Goal: Task Accomplishment & Management: Complete application form

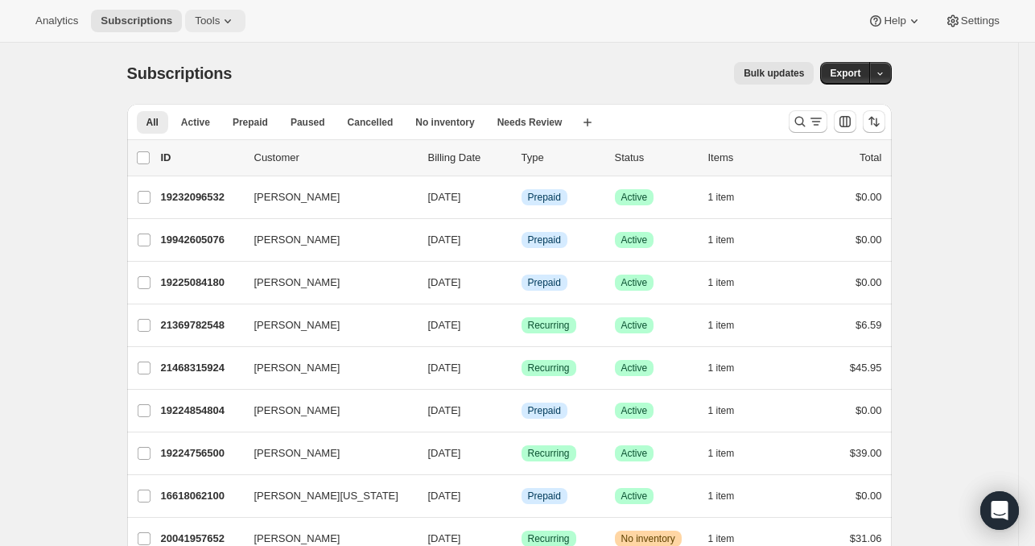
click at [203, 16] on span "Tools" at bounding box center [207, 20] width 25 height 13
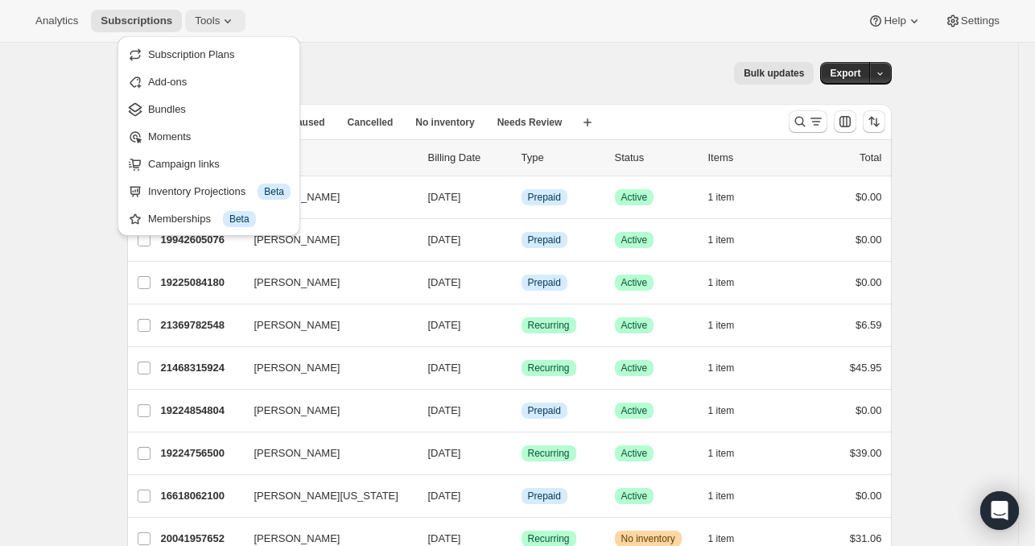
click at [229, 54] on span "Subscription Plans" at bounding box center [191, 54] width 87 height 12
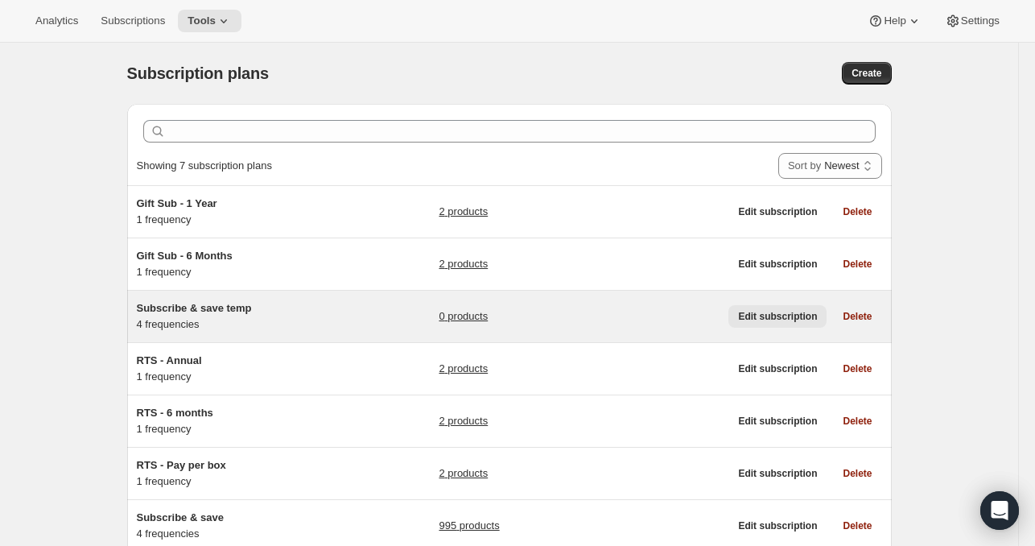
scroll to position [113, 0]
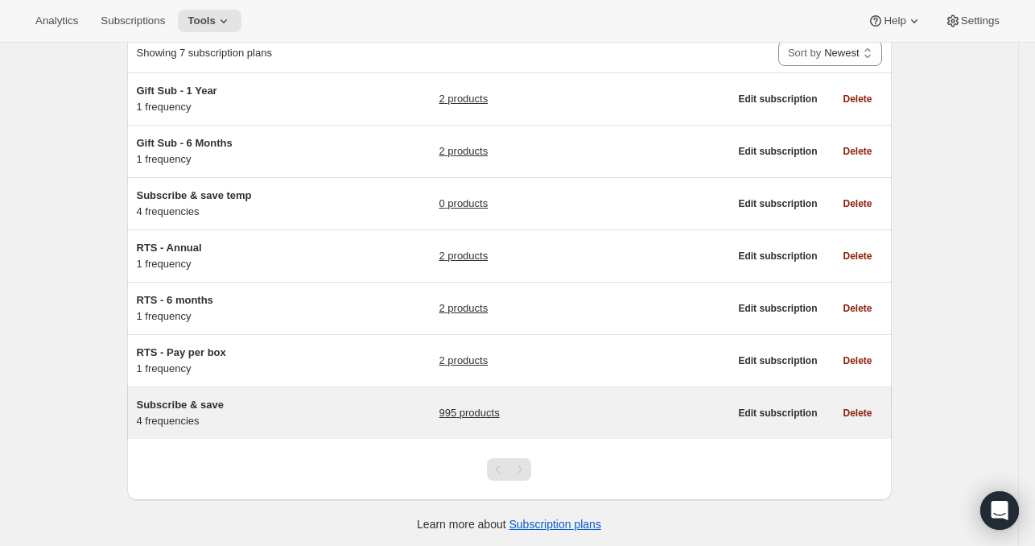
click at [465, 406] on link "995 products" at bounding box center [469, 413] width 60 height 16
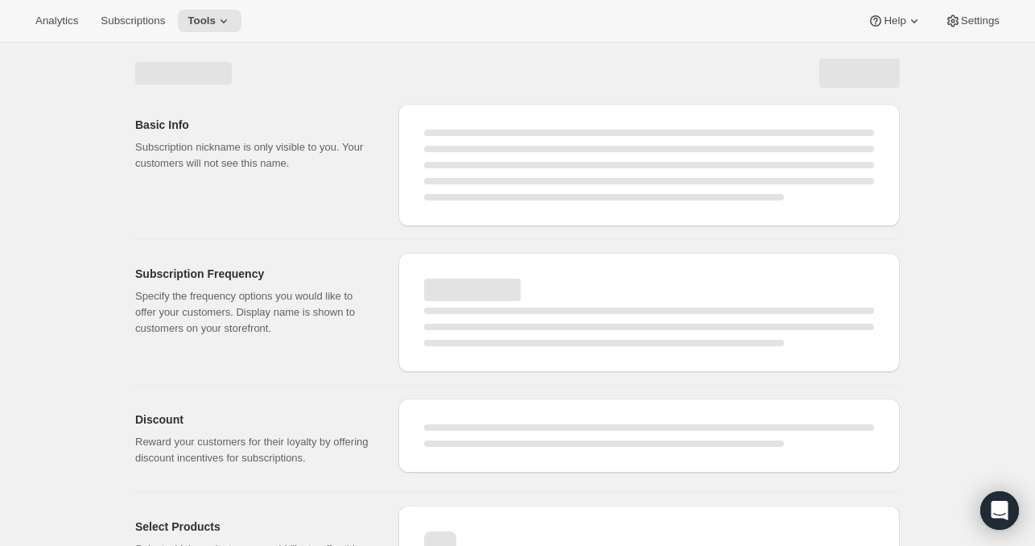
select select "WEEK"
select select "MONTH"
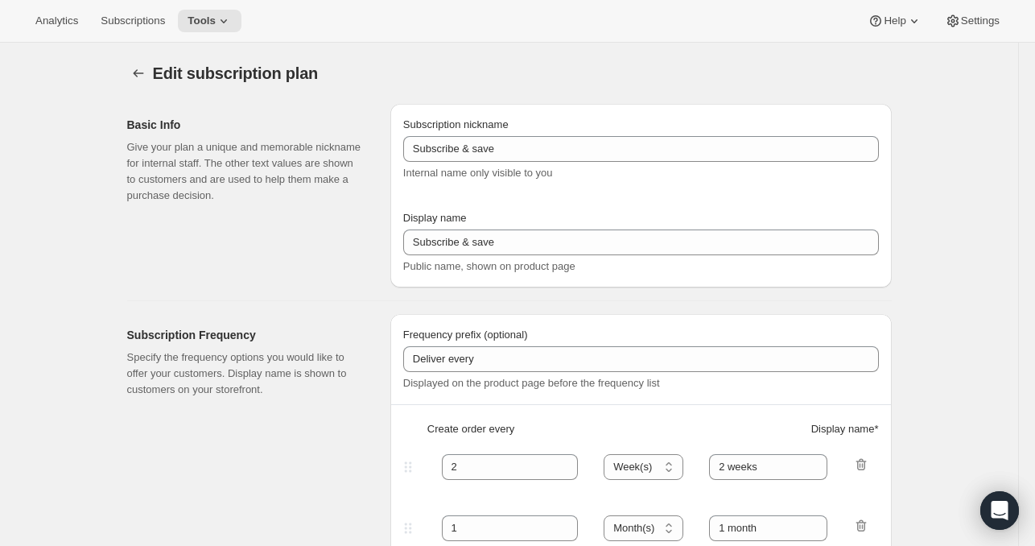
type input "Autoship and save"
type input "Deliver every:"
type input "1"
type input "1 week"
type input "2"
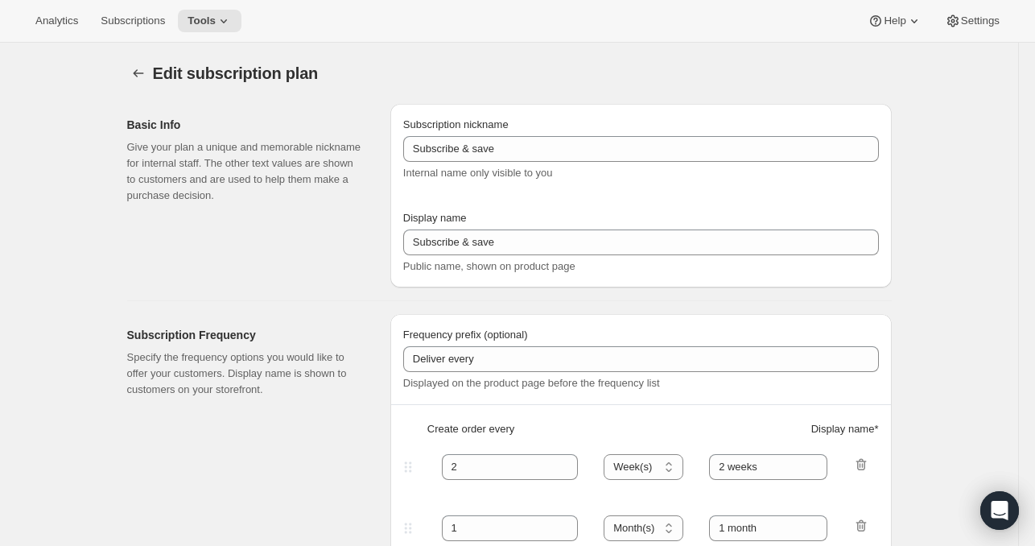
select select "WEEK"
type input "2 weeks"
type input "Put your fuel on autoship and save 20% on your first order and 5% on all future…"
select select "MONTH"
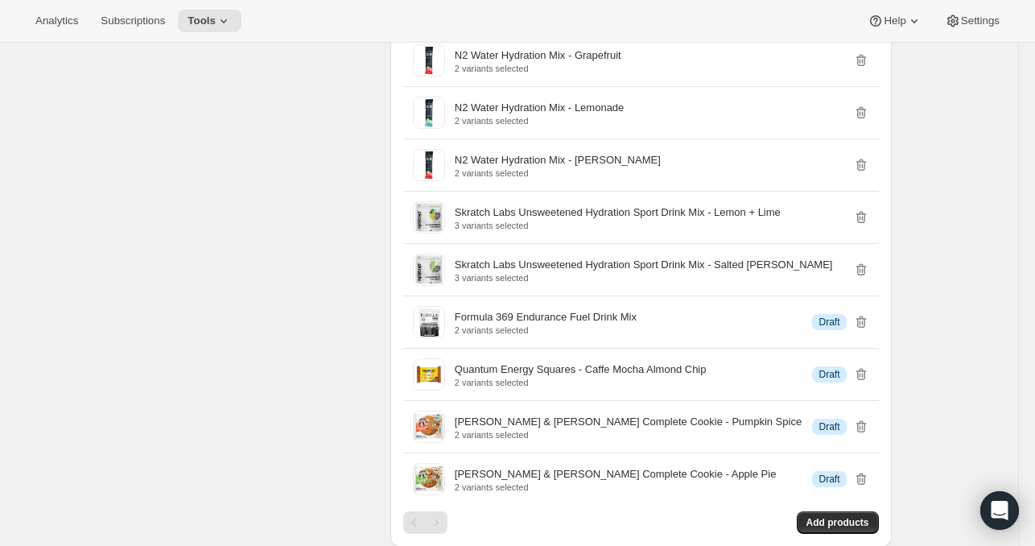
scroll to position [20458, 0]
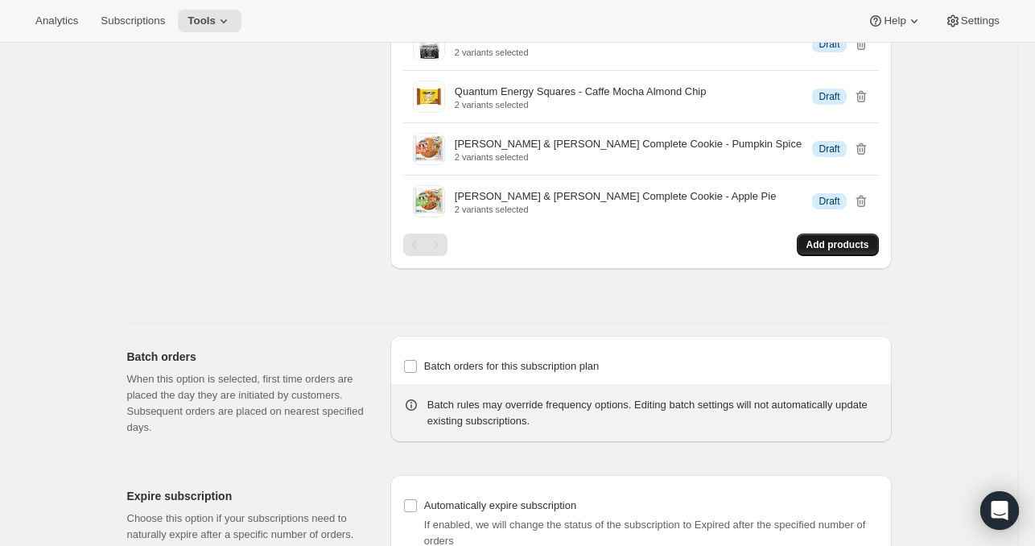
click at [834, 233] on button "Add products" at bounding box center [838, 244] width 82 height 23
